Goal: Information Seeking & Learning: Learn about a topic

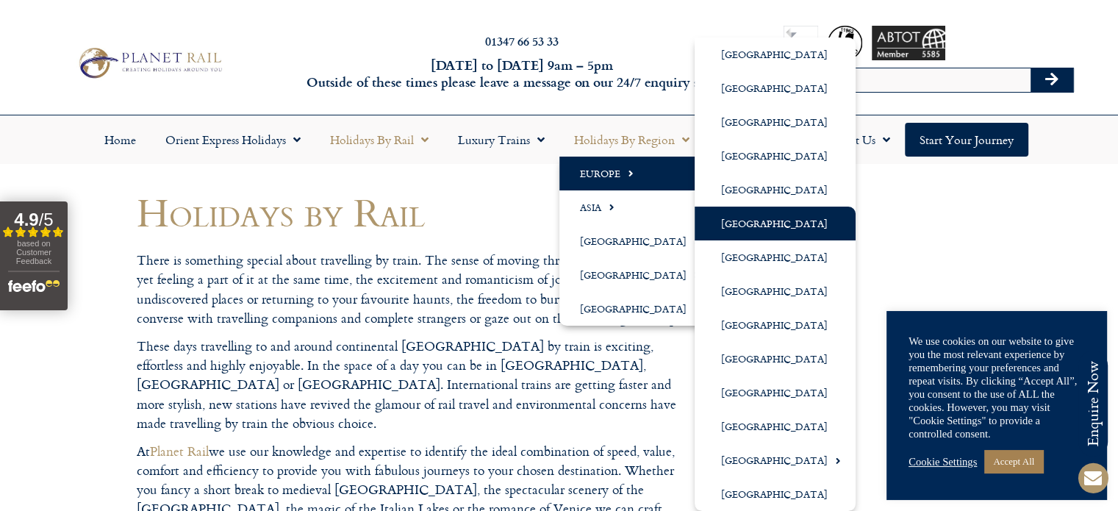
click at [757, 223] on link "[GEOGRAPHIC_DATA]" at bounding box center [775, 224] width 161 height 34
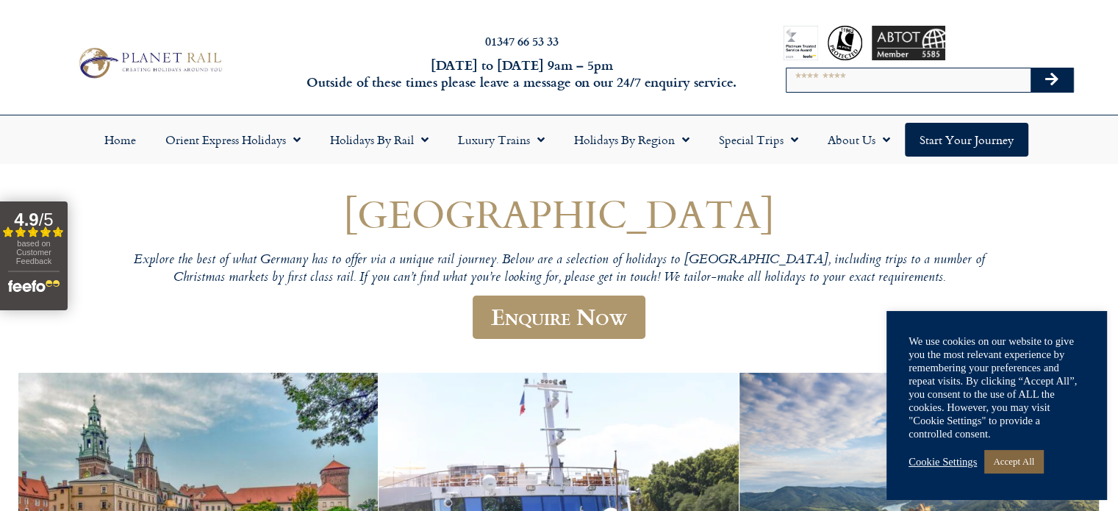
click at [1033, 462] on link "Accept All" at bounding box center [1013, 461] width 59 height 23
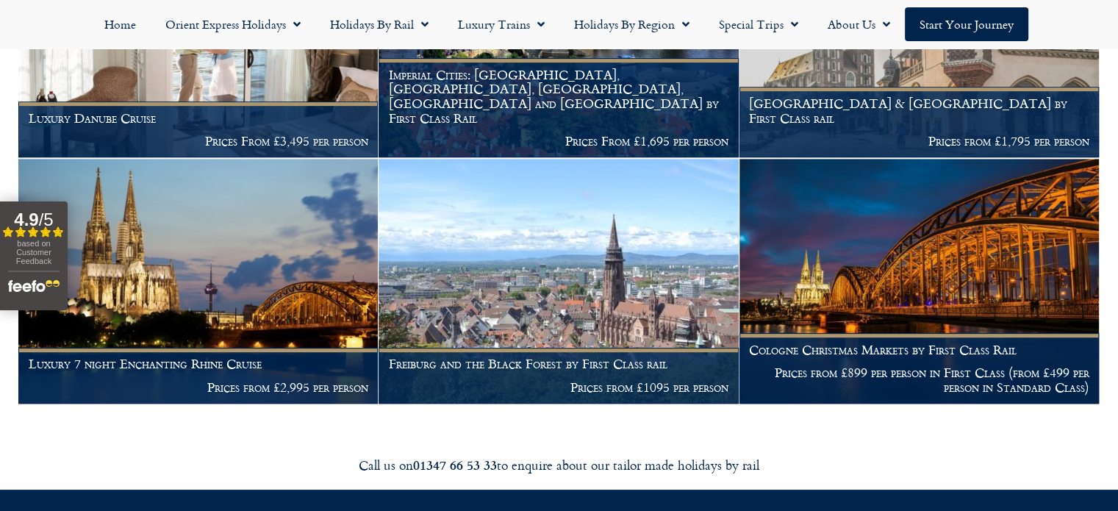
scroll to position [735, 0]
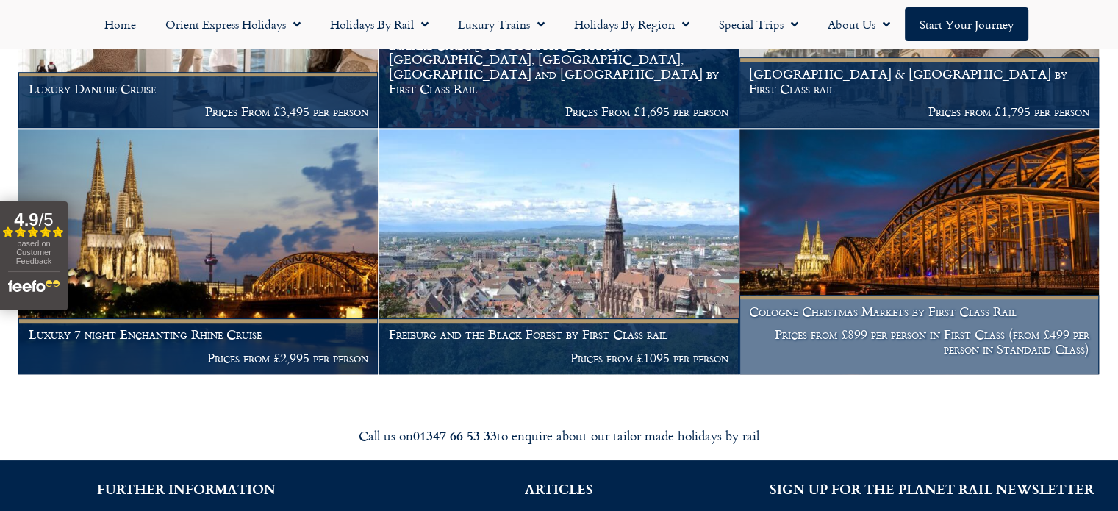
click at [906, 319] on h1 "Cologne Christmas Markets by First Class Rail" at bounding box center [919, 311] width 340 height 15
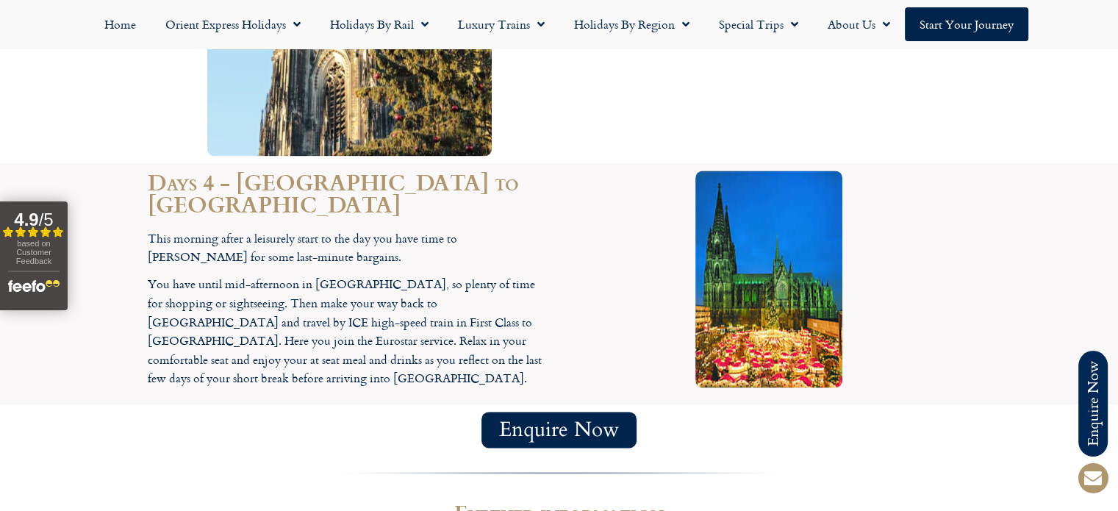
scroll to position [2058, 0]
